Goal: Navigation & Orientation: Find specific page/section

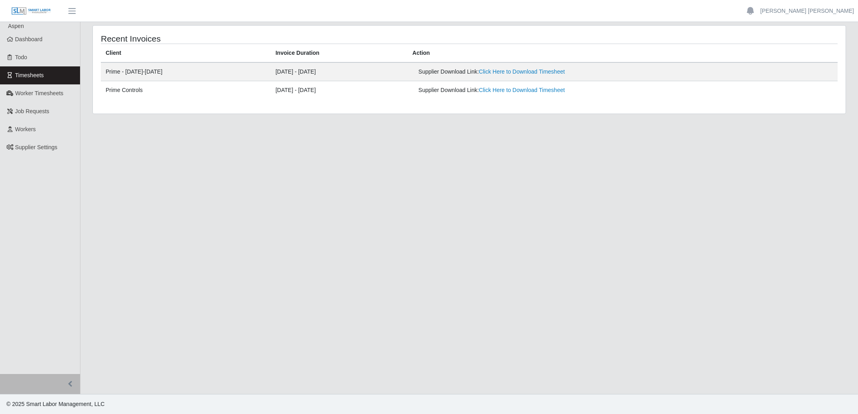
click at [23, 74] on span "Timesheets" at bounding box center [29, 75] width 29 height 6
click at [18, 42] on span "Dashboard" at bounding box center [29, 39] width 28 height 6
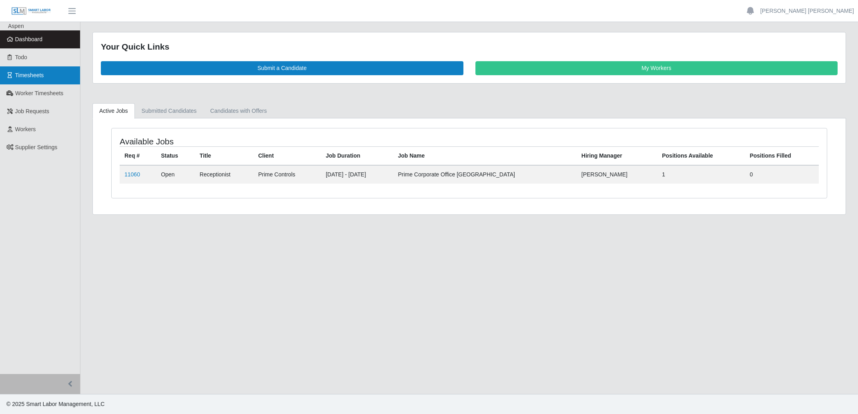
click at [35, 77] on span "Timesheets" at bounding box center [29, 75] width 29 height 6
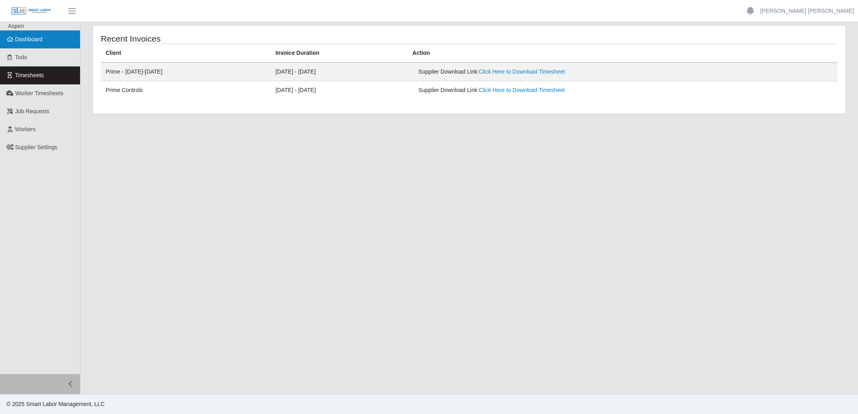
click at [38, 39] on span "Dashboard" at bounding box center [29, 39] width 28 height 6
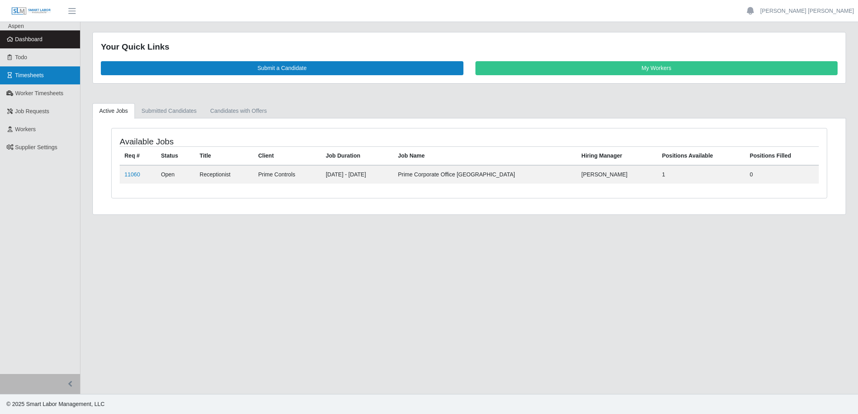
click at [34, 76] on span "Timesheets" at bounding box center [29, 75] width 29 height 6
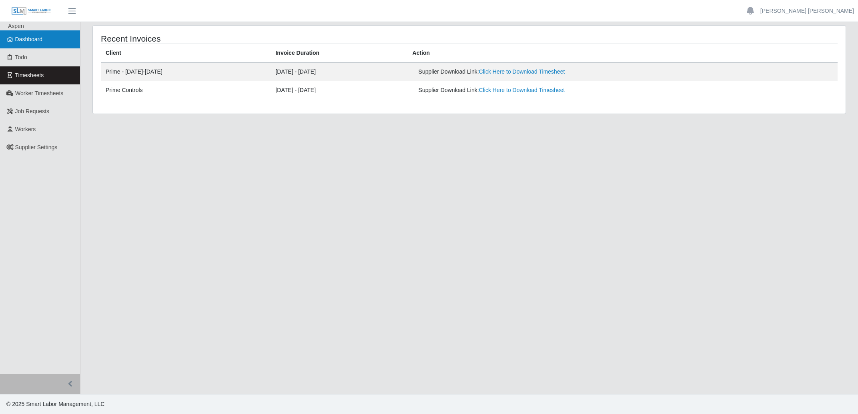
click at [28, 39] on span "Dashboard" at bounding box center [29, 39] width 28 height 6
